Goal: Find specific page/section: Find specific page/section

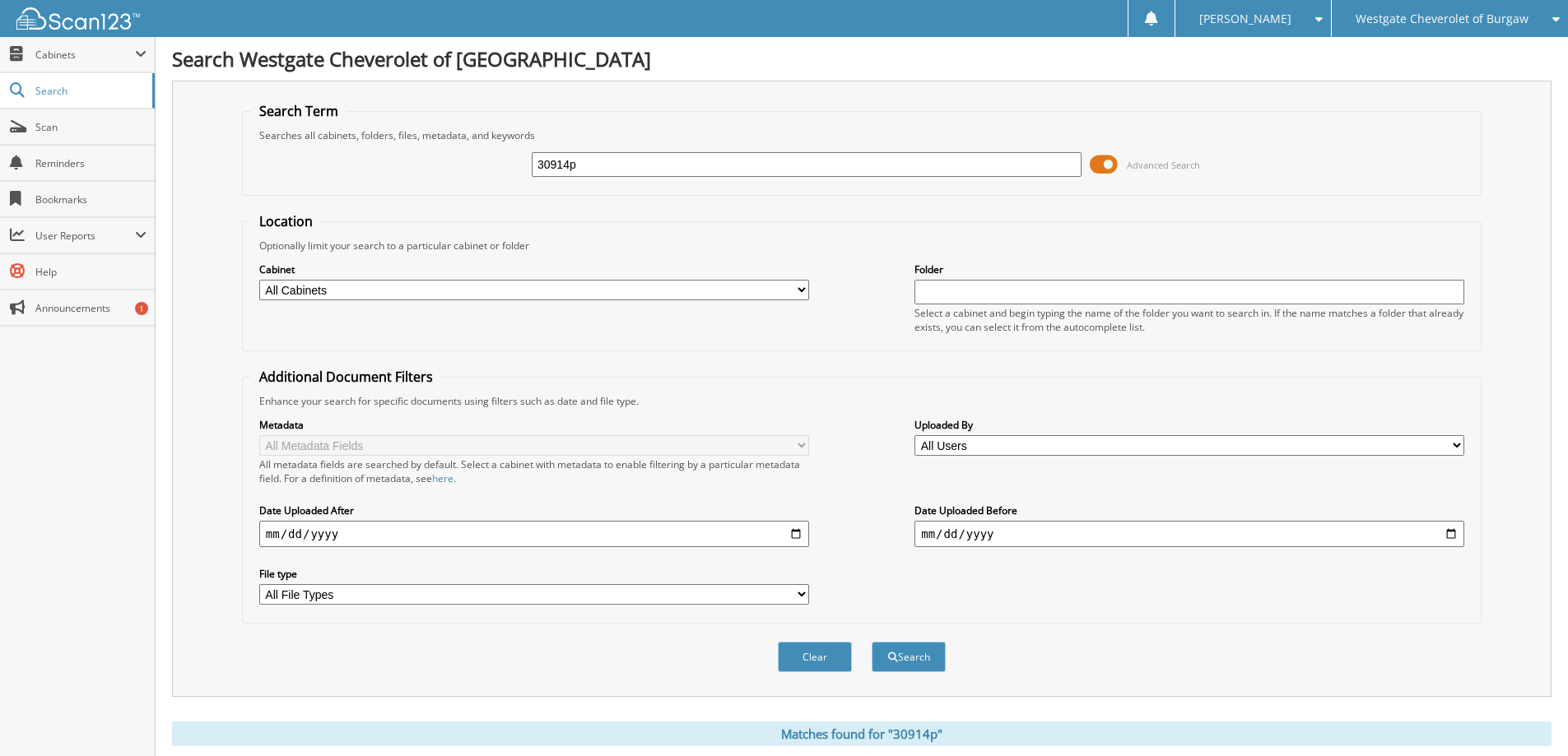
click at [787, 150] on div "30914p" at bounding box center [806, 164] width 550 height 28
click at [786, 151] on div "30914p" at bounding box center [806, 164] width 550 height 28
click at [784, 160] on input "30914p" at bounding box center [806, 164] width 550 height 25
type input "8193xp"
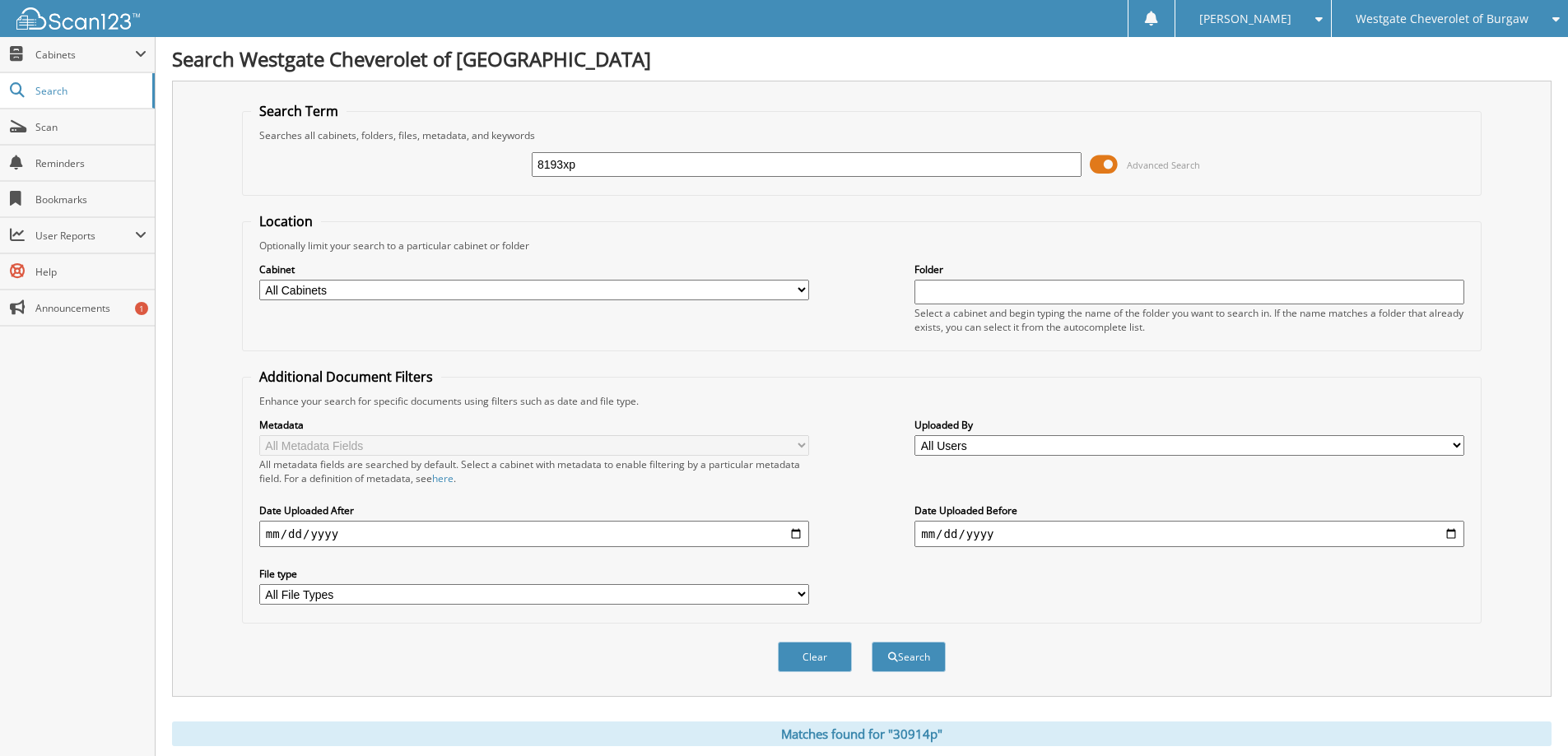
click at [872, 642] on button "Search" at bounding box center [908, 657] width 74 height 30
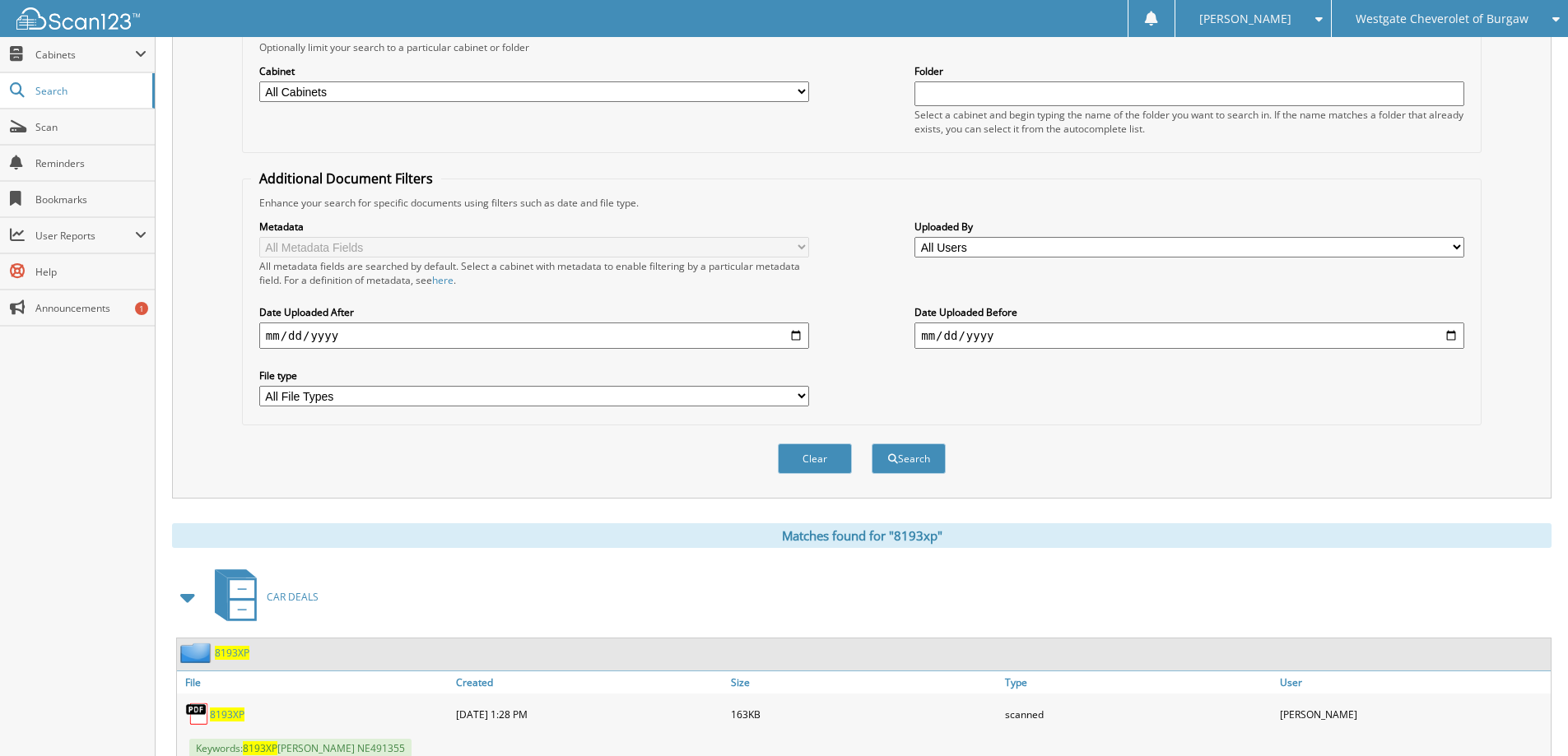
scroll to position [256, 0]
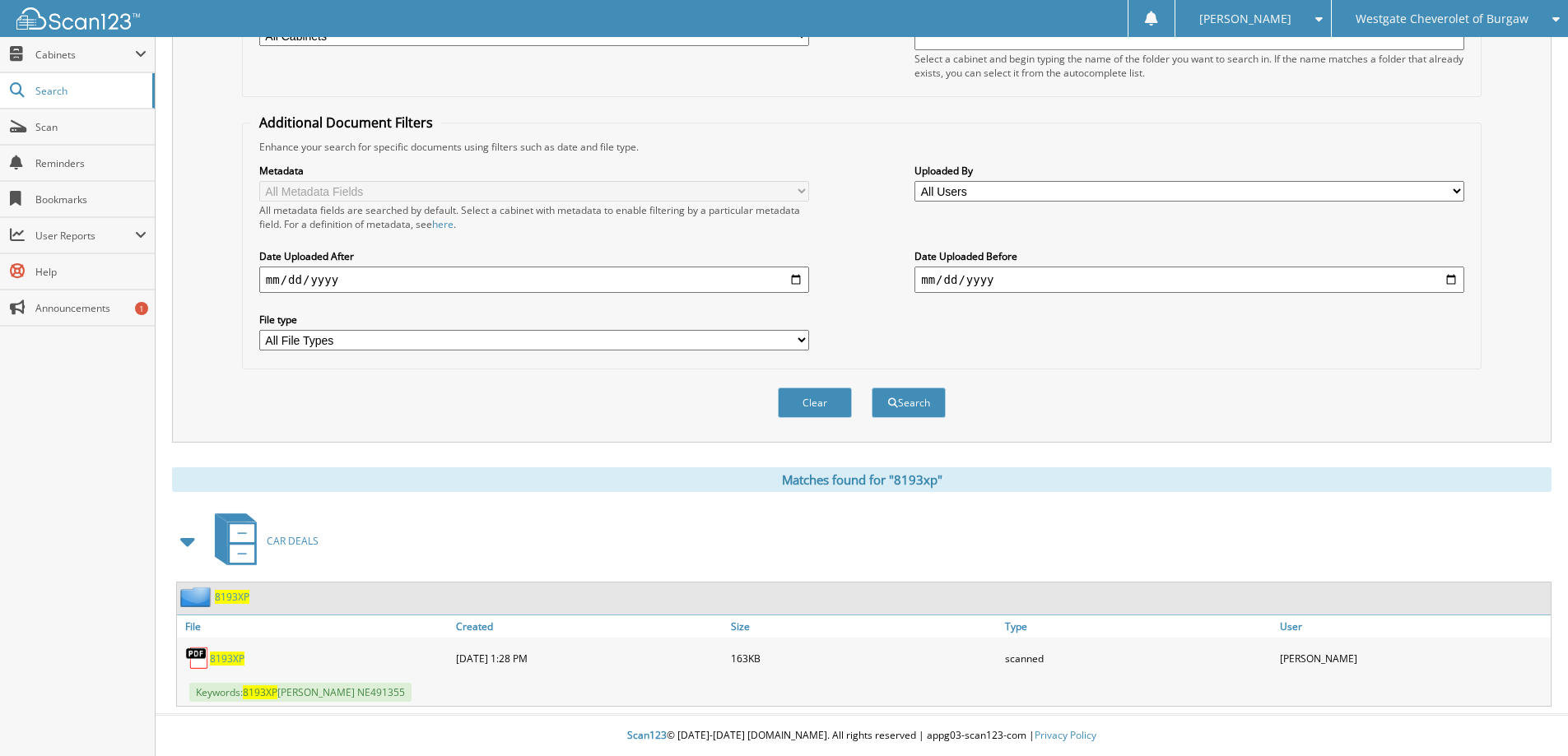
click at [227, 657] on span "8193XP" at bounding box center [226, 659] width 34 height 14
click at [229, 663] on span "8193XP" at bounding box center [226, 659] width 34 height 14
click at [222, 608] on div "8193XP" at bounding box center [863, 599] width 1373 height 32
click at [228, 599] on span "8193XP" at bounding box center [232, 597] width 34 height 14
